Goal: Task Accomplishment & Management: Manage account settings

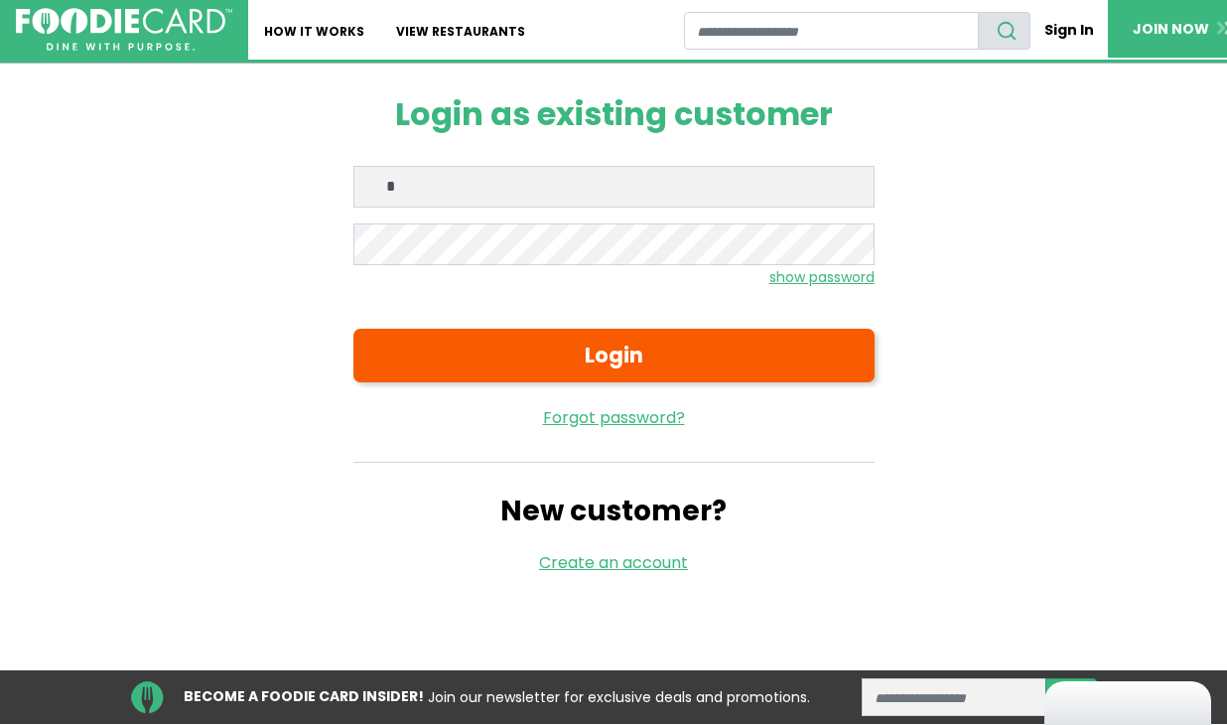
type input "**********"
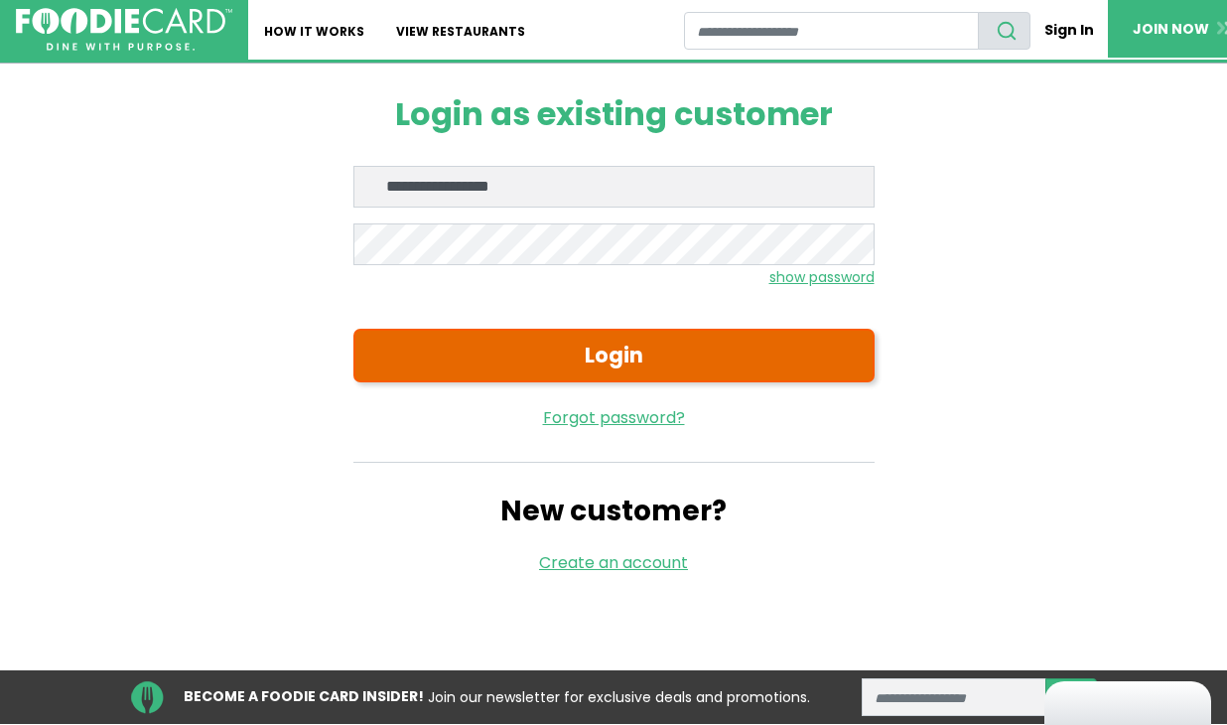
click at [708, 382] on form "**********" at bounding box center [613, 298] width 521 height 264
click at [731, 340] on button "Login" at bounding box center [613, 356] width 521 height 54
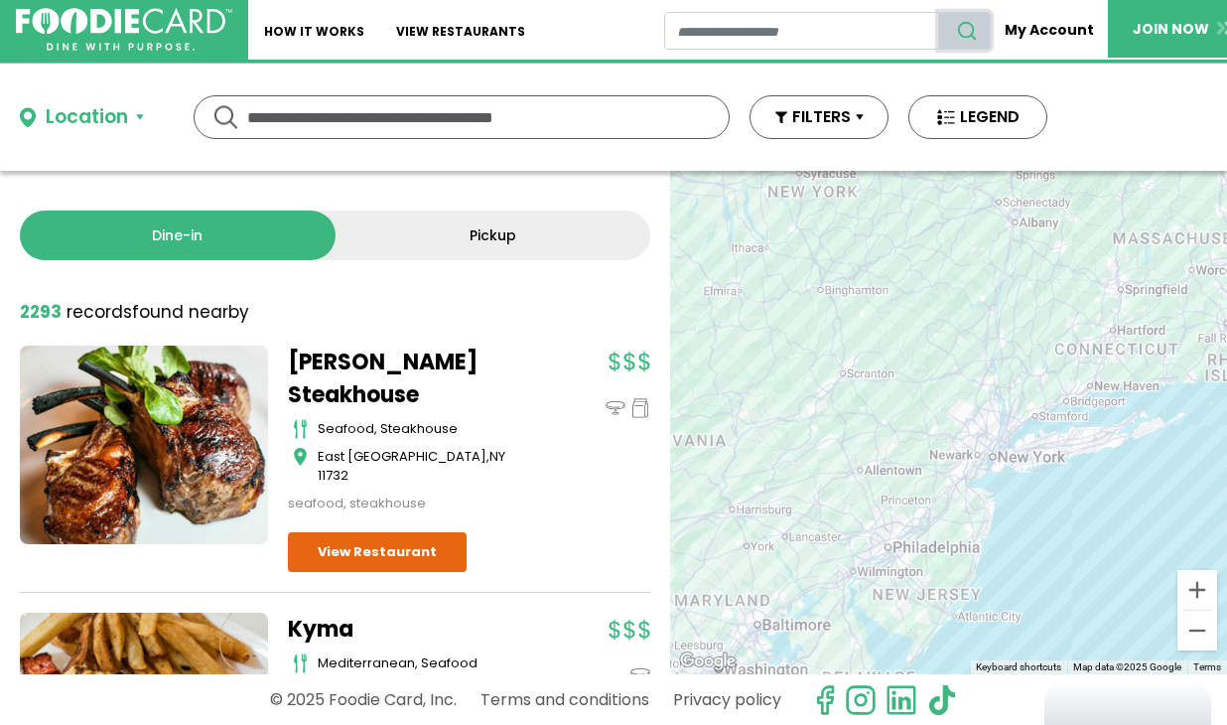
click at [974, 30] on icon "search" at bounding box center [967, 31] width 22 height 22
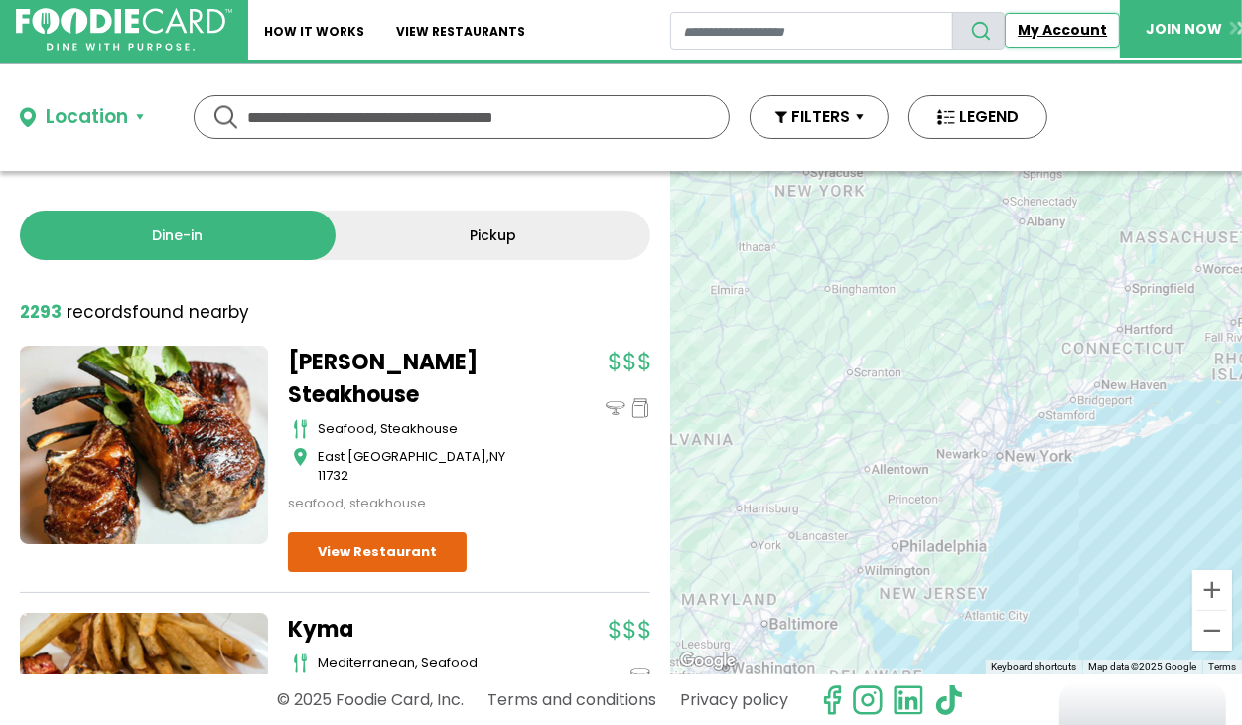
click at [1049, 34] on link "My Account" at bounding box center [1062, 30] width 115 height 35
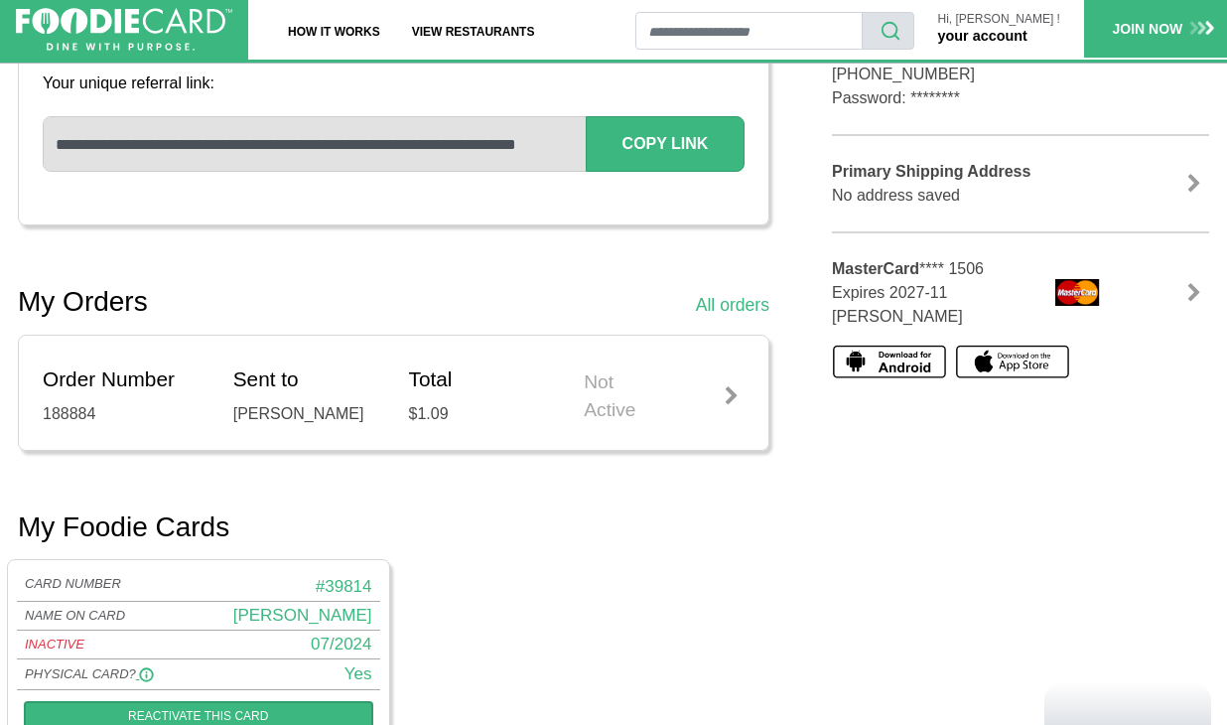
scroll to position [496, 0]
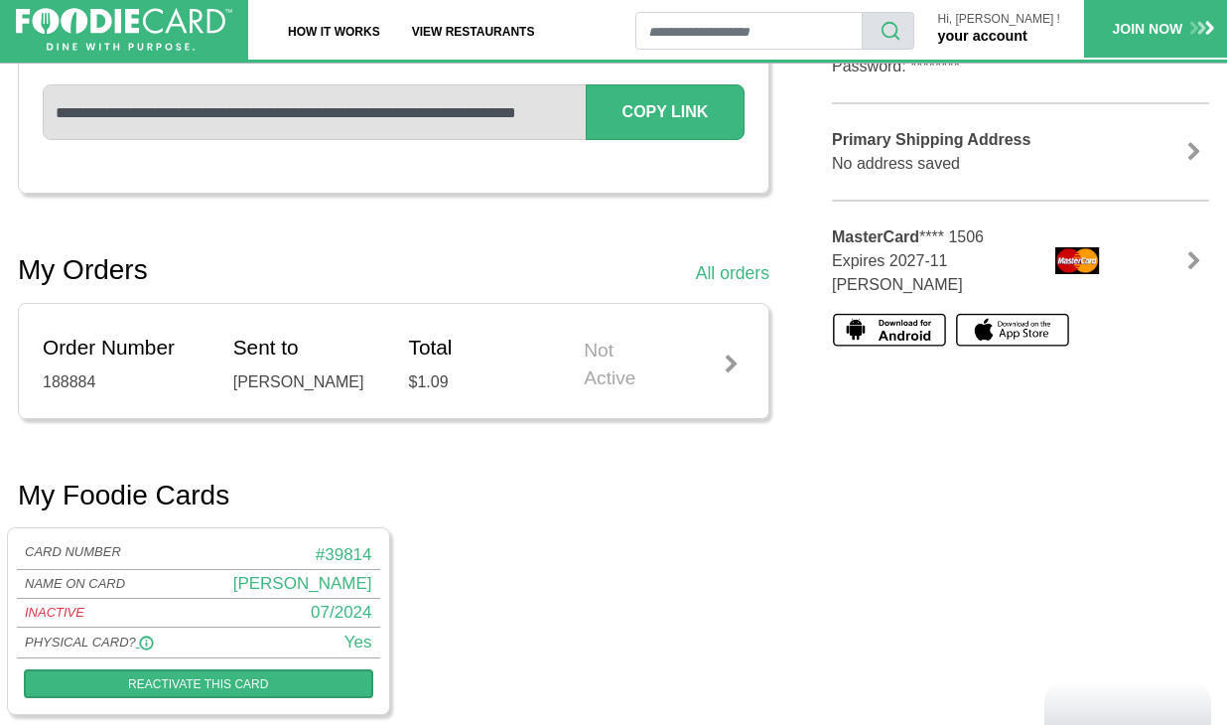
click at [728, 360] on div at bounding box center [732, 364] width 25 height 20
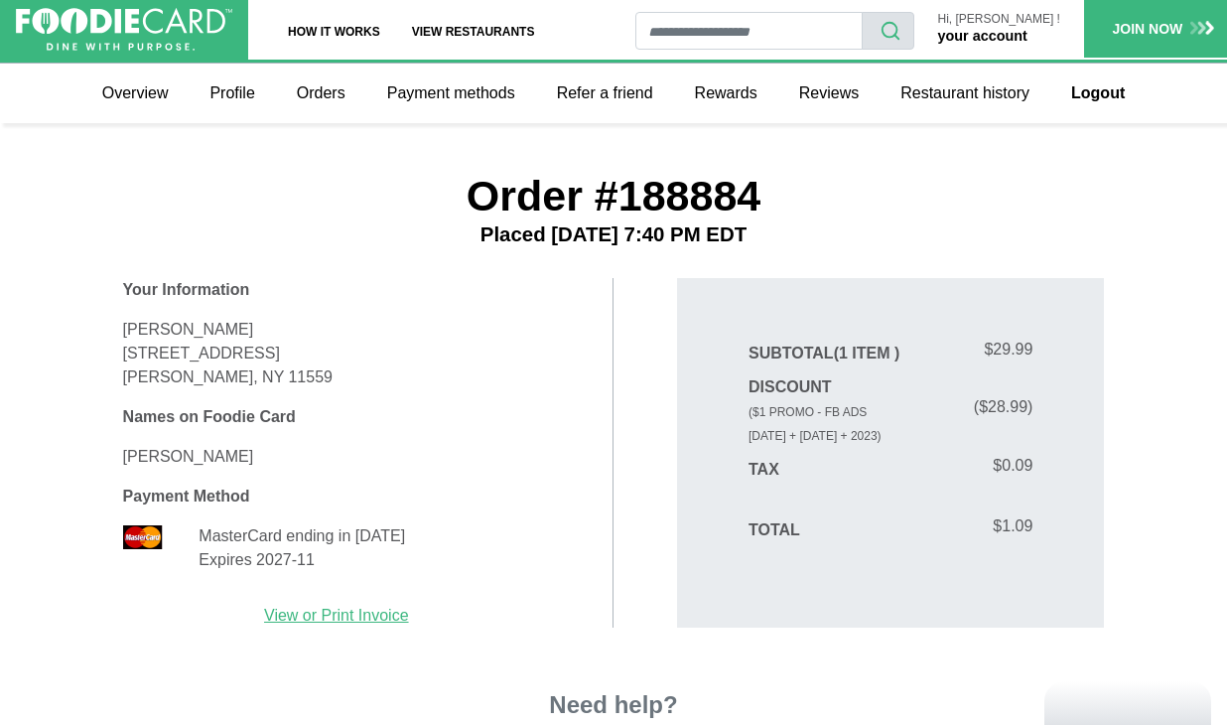
click at [998, 29] on link "your account" at bounding box center [982, 36] width 89 height 16
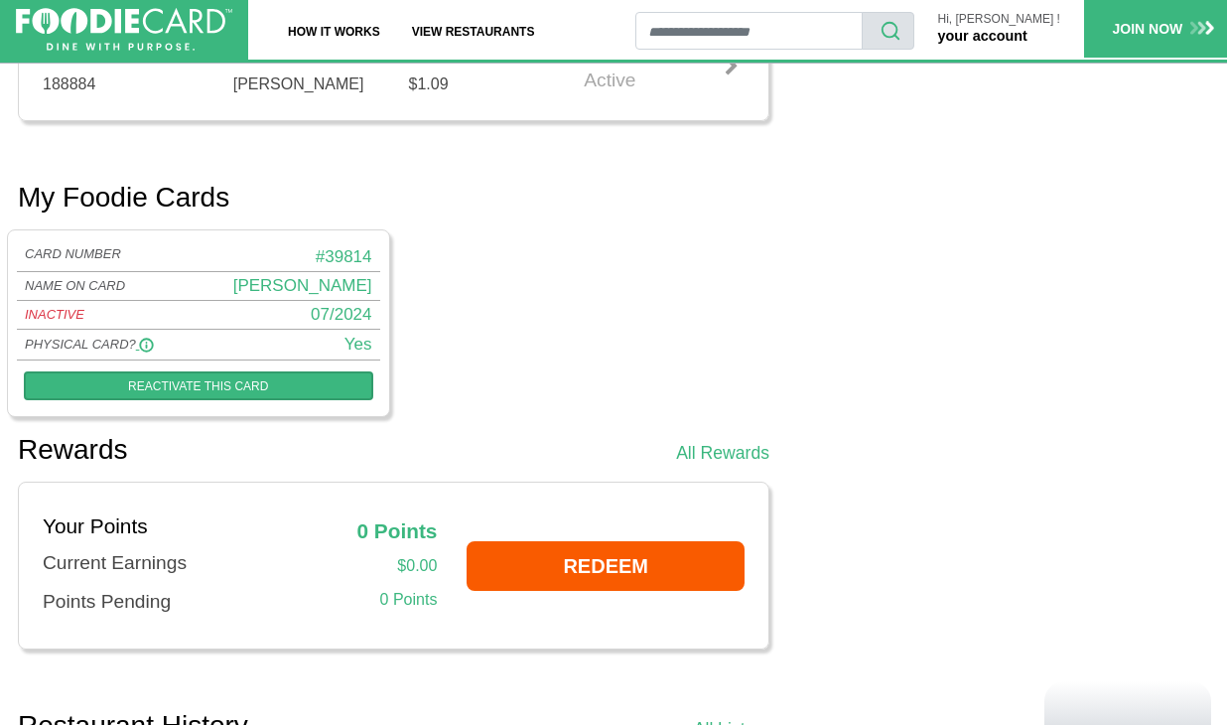
scroll to position [496, 0]
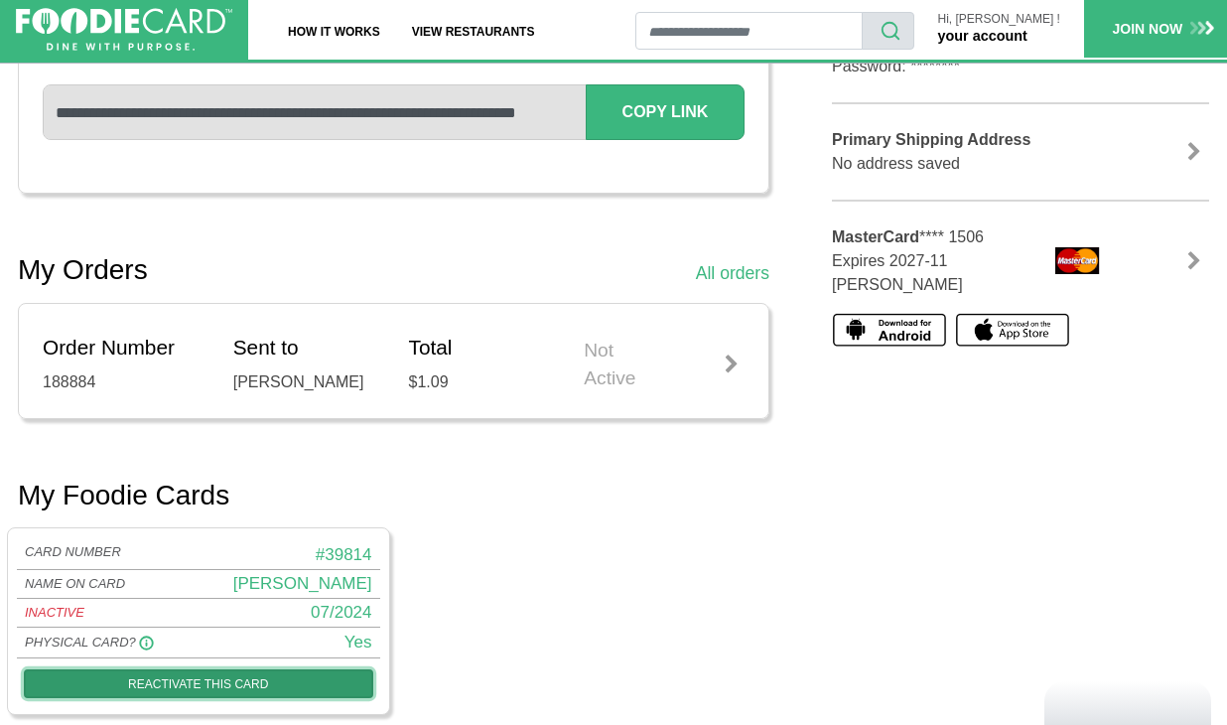
click at [260, 677] on link "Reactivate this card" at bounding box center [199, 683] width 350 height 28
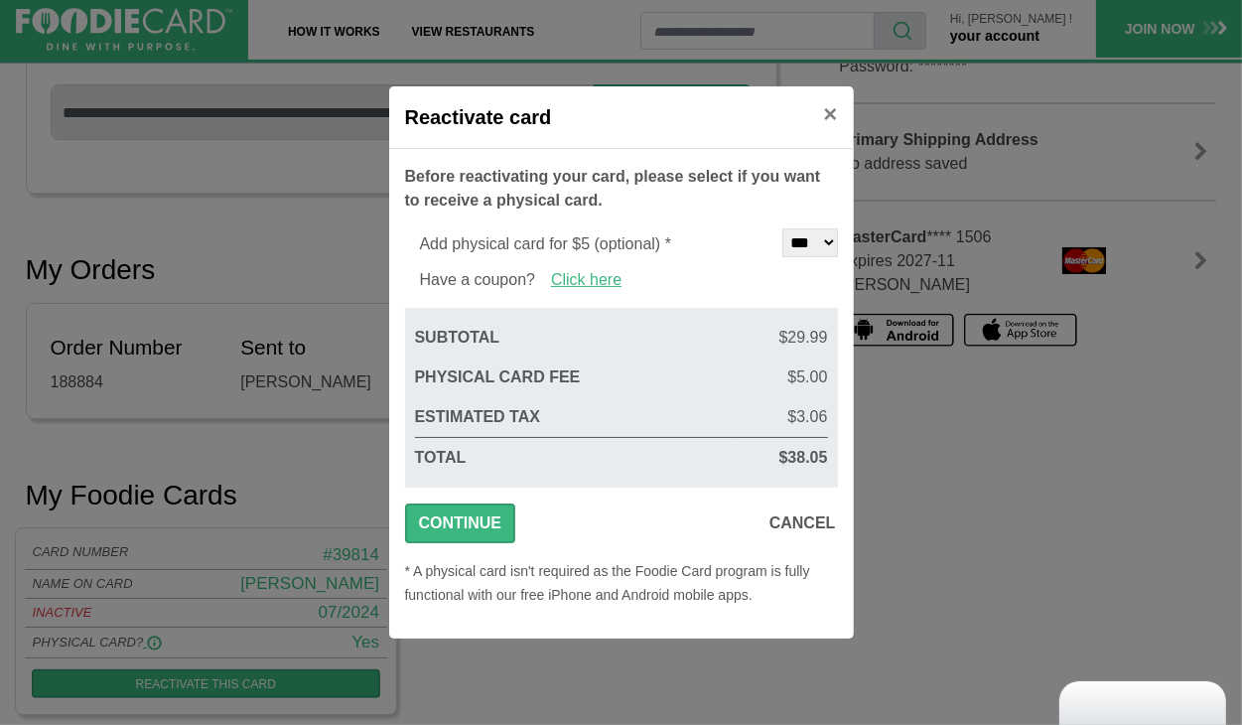
click at [823, 243] on select "*** **" at bounding box center [810, 242] width 56 height 29
select select "*"
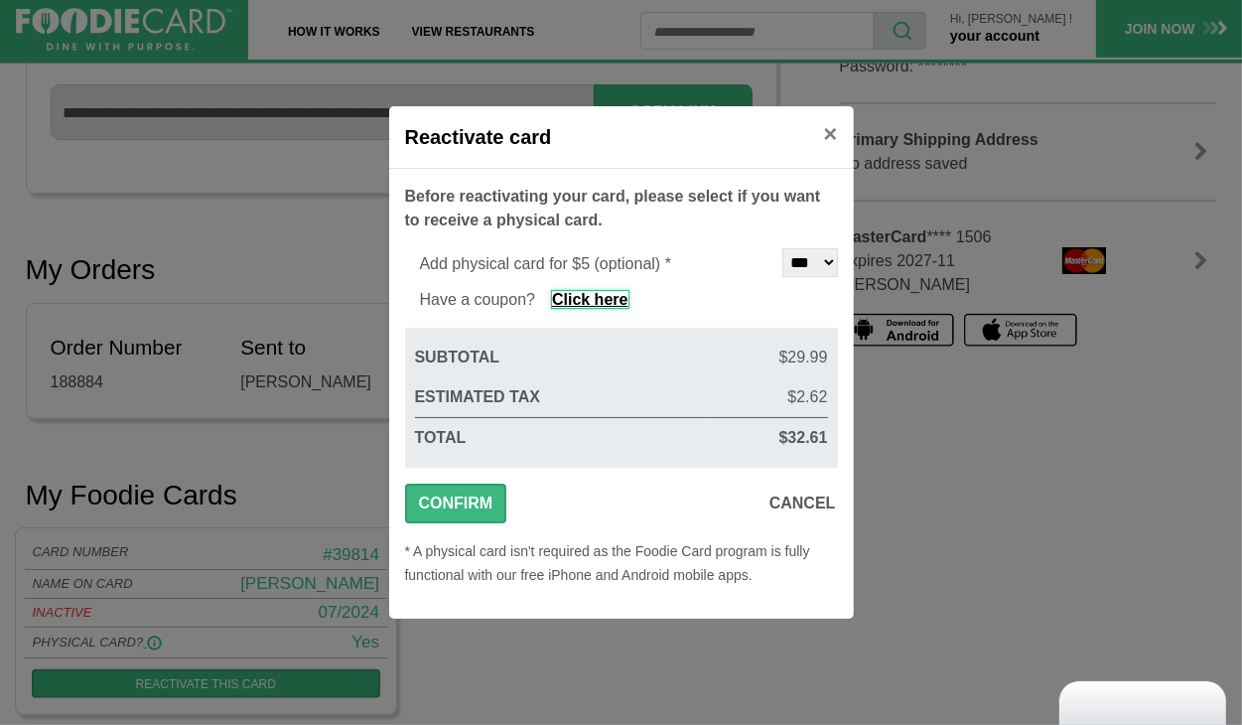
click at [594, 301] on link "Click here" at bounding box center [589, 299] width 77 height 19
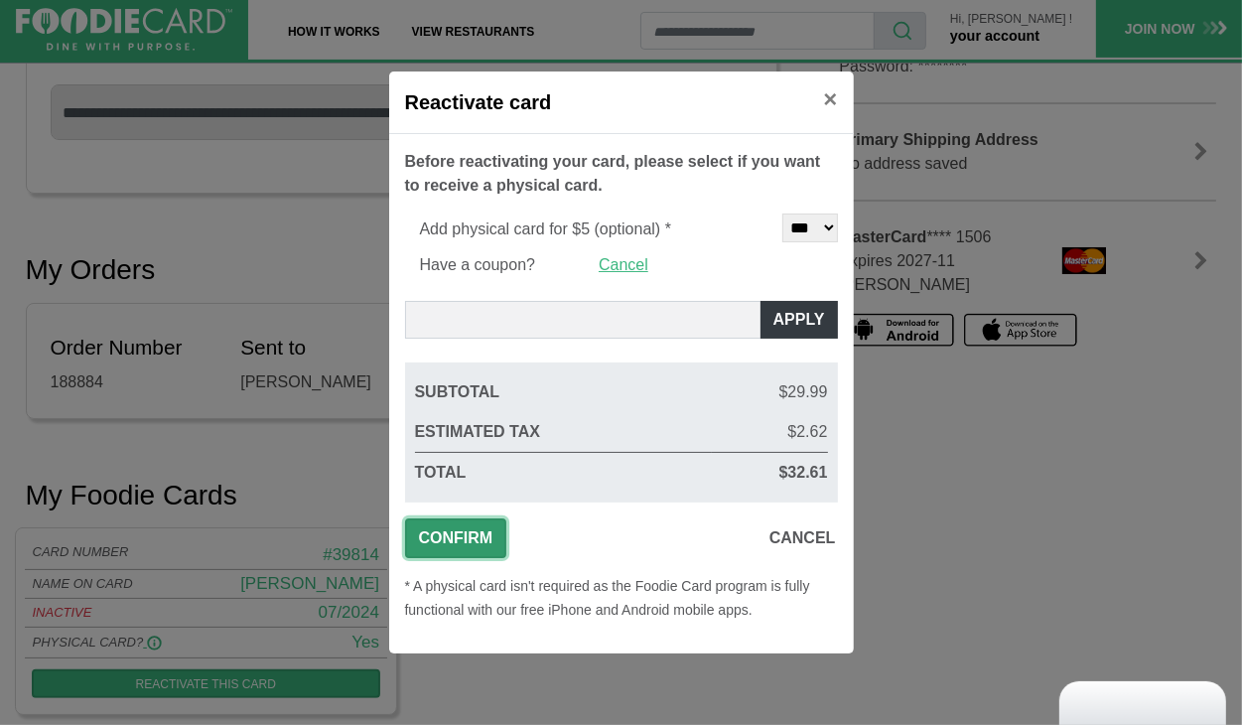
click at [458, 541] on span "Confirm" at bounding box center [456, 538] width 74 height 24
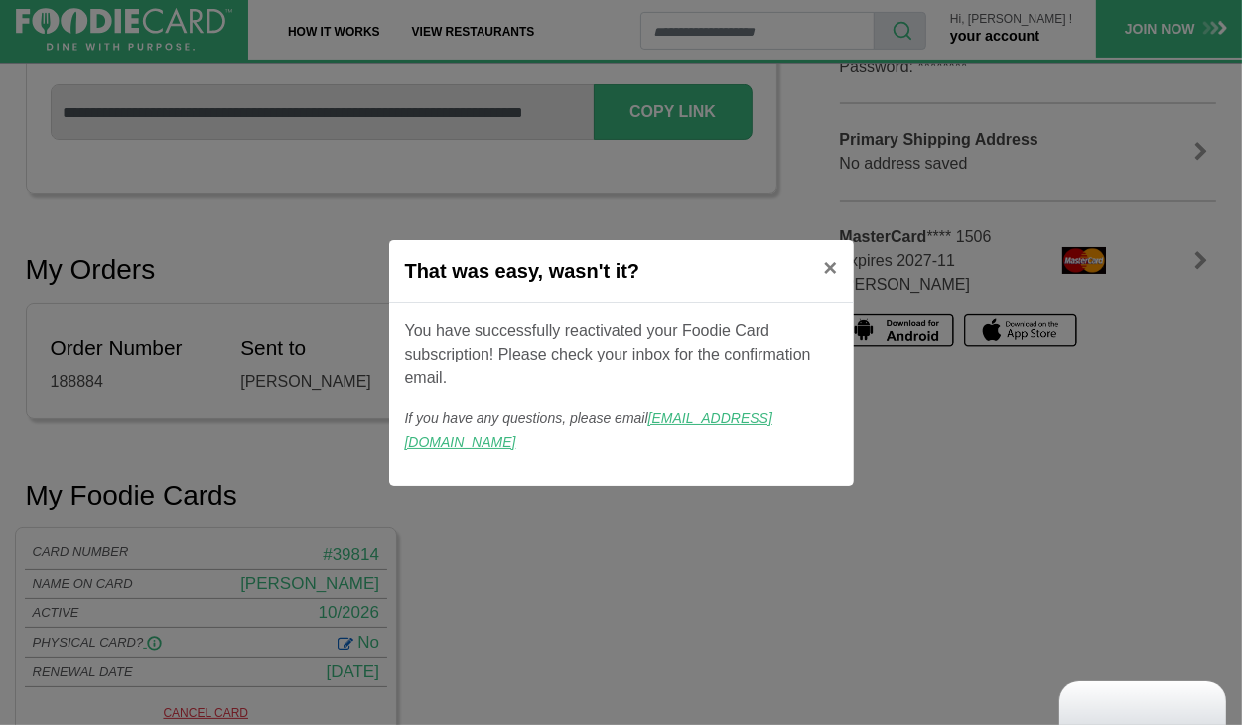
drag, startPoint x: 935, startPoint y: 671, endPoint x: 21, endPoint y: 771, distance: 919.9
drag, startPoint x: 21, startPoint y: 771, endPoint x: 828, endPoint y: 279, distance: 945.1
click at [828, 279] on span "×" at bounding box center [830, 267] width 14 height 27
